Goal: Find specific page/section: Find specific page/section

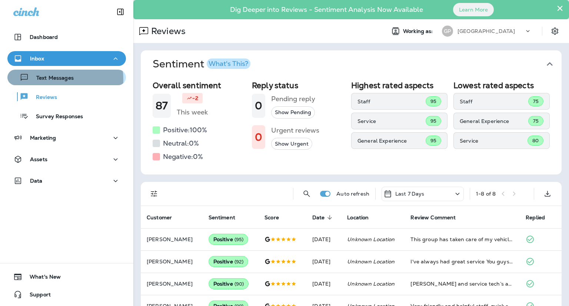
click at [59, 79] on p "Text Messages" at bounding box center [51, 78] width 45 height 7
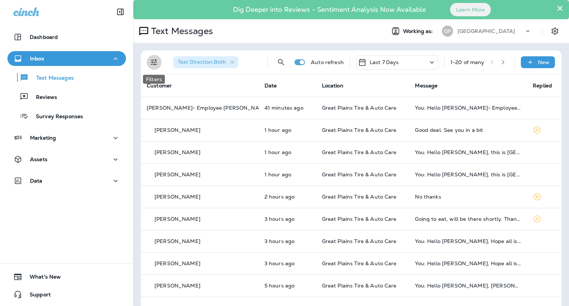
click at [155, 63] on icon "Filters" at bounding box center [154, 62] width 9 height 9
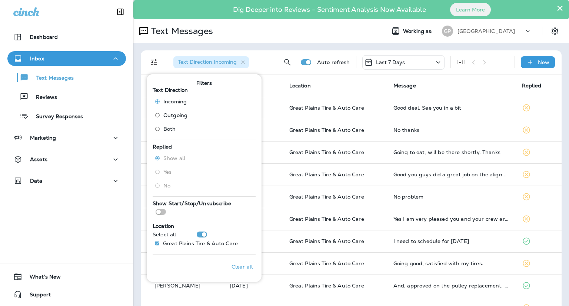
click at [408, 64] on div "Last 7 Days" at bounding box center [403, 62] width 82 height 14
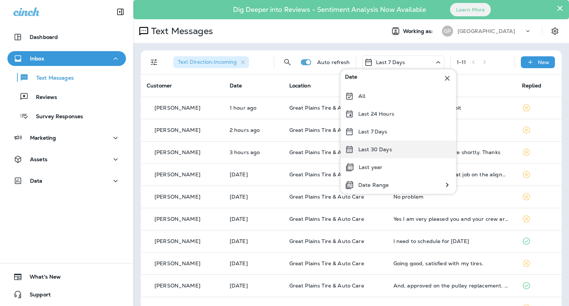
click at [375, 148] on p "Last 30 Days" at bounding box center [375, 149] width 34 height 6
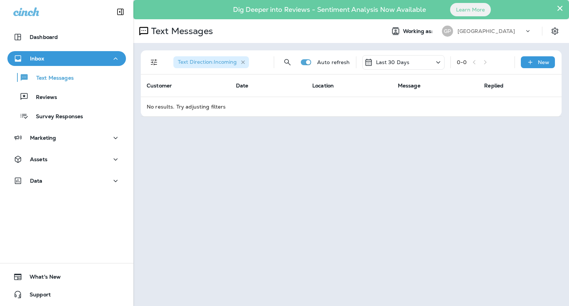
click at [244, 60] on icon "button" at bounding box center [243, 62] width 6 height 6
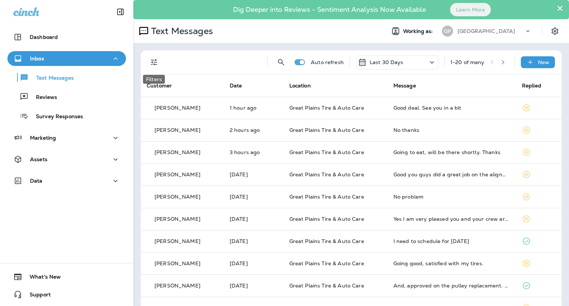
click at [150, 64] on icon "Filters" at bounding box center [154, 62] width 9 height 9
